Goal: Information Seeking & Learning: Learn about a topic

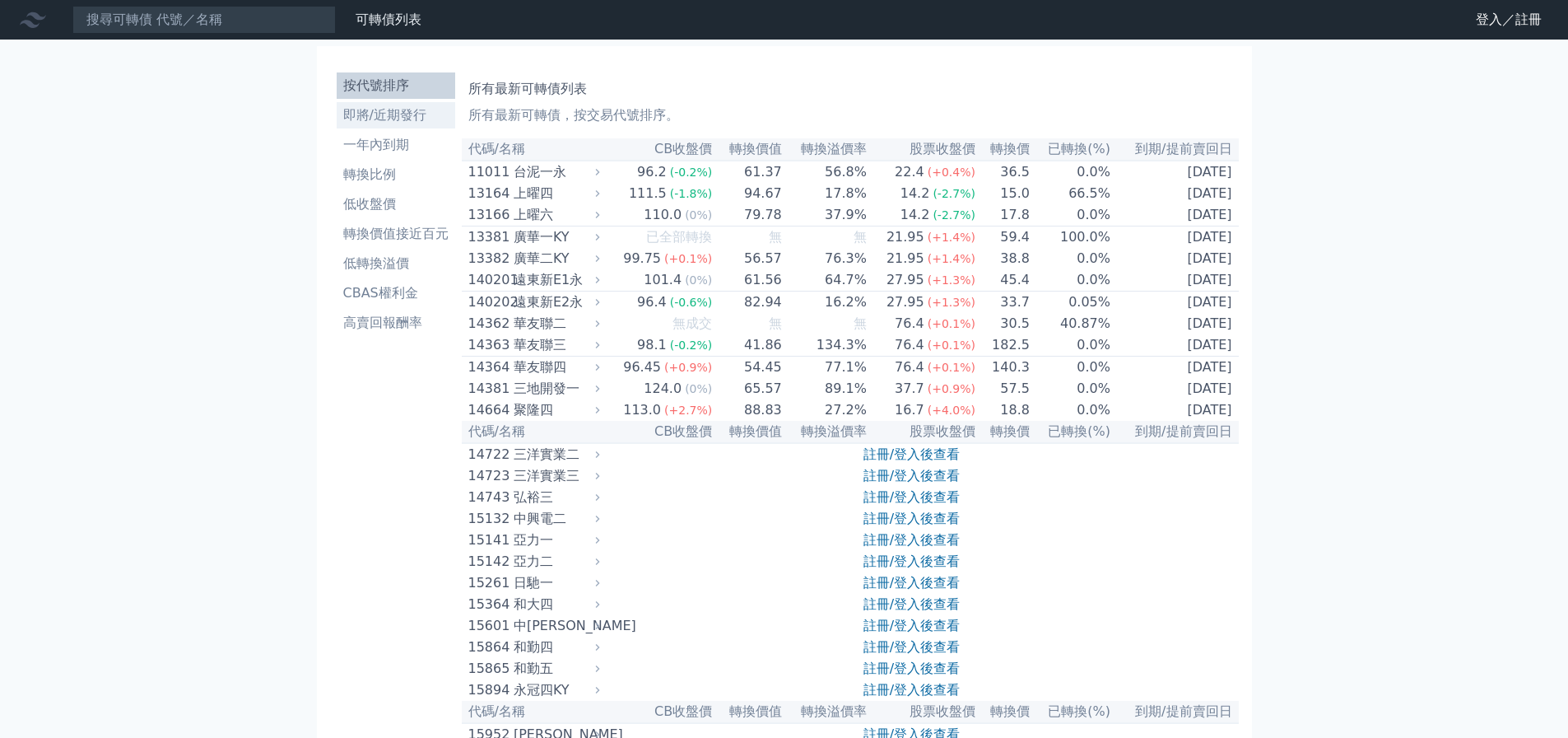
click at [359, 113] on li "即將/近期發行" at bounding box center [396, 116] width 118 height 20
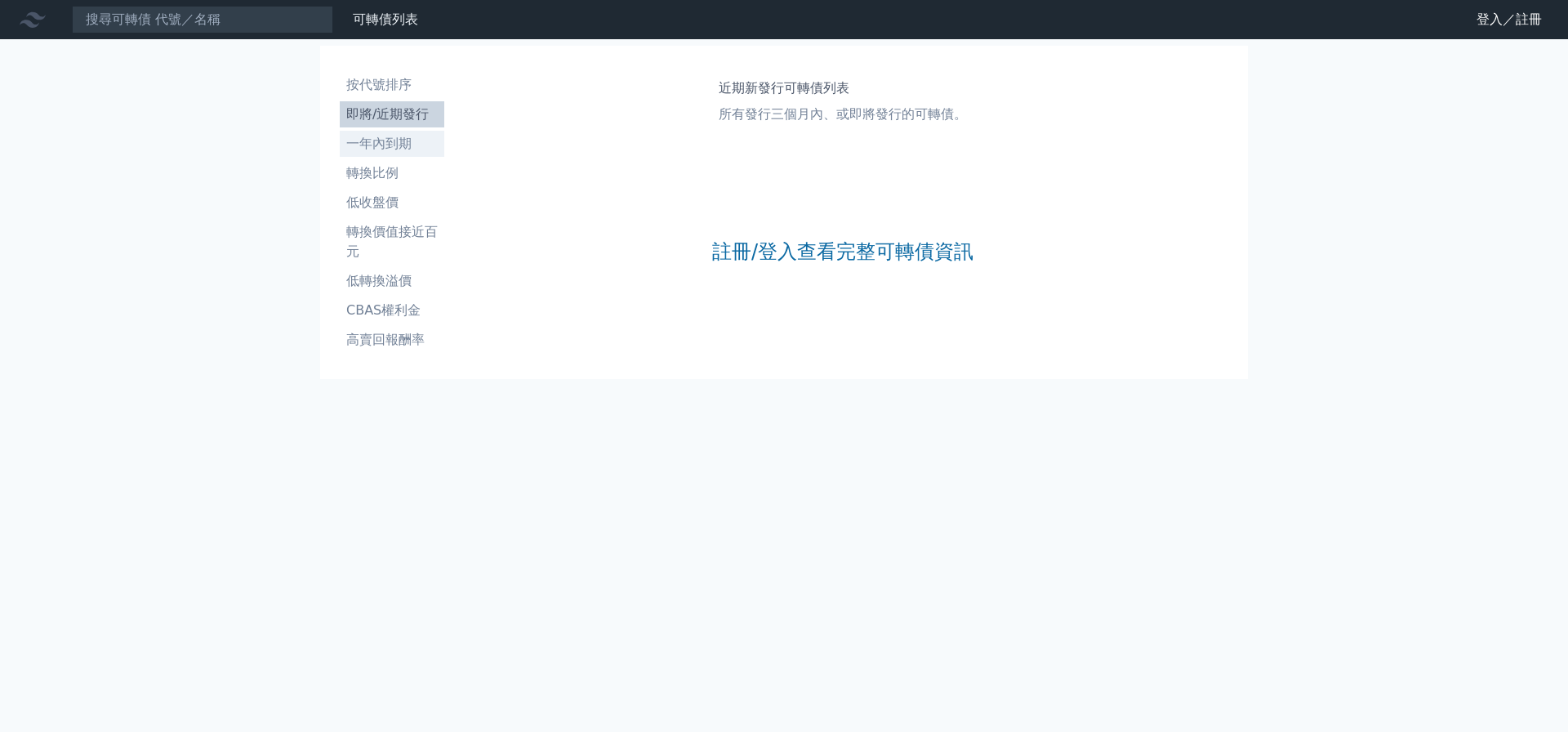
click at [370, 142] on li "一年內到期" at bounding box center [392, 144] width 105 height 20
click at [373, 76] on li "按代號排序" at bounding box center [392, 85] width 105 height 20
